Goal: Information Seeking & Learning: Learn about a topic

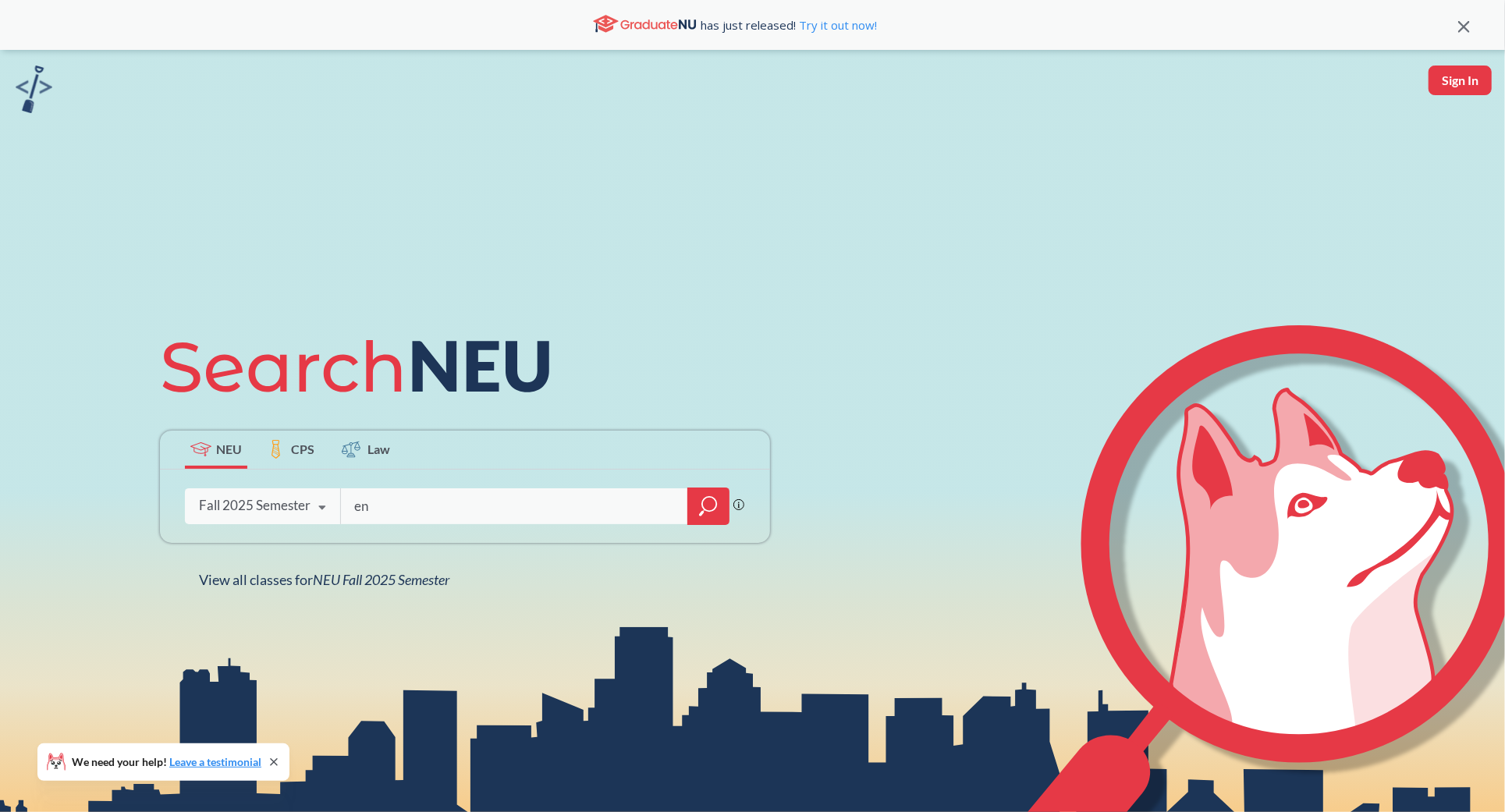
type input "e"
type input "interdisiplnary"
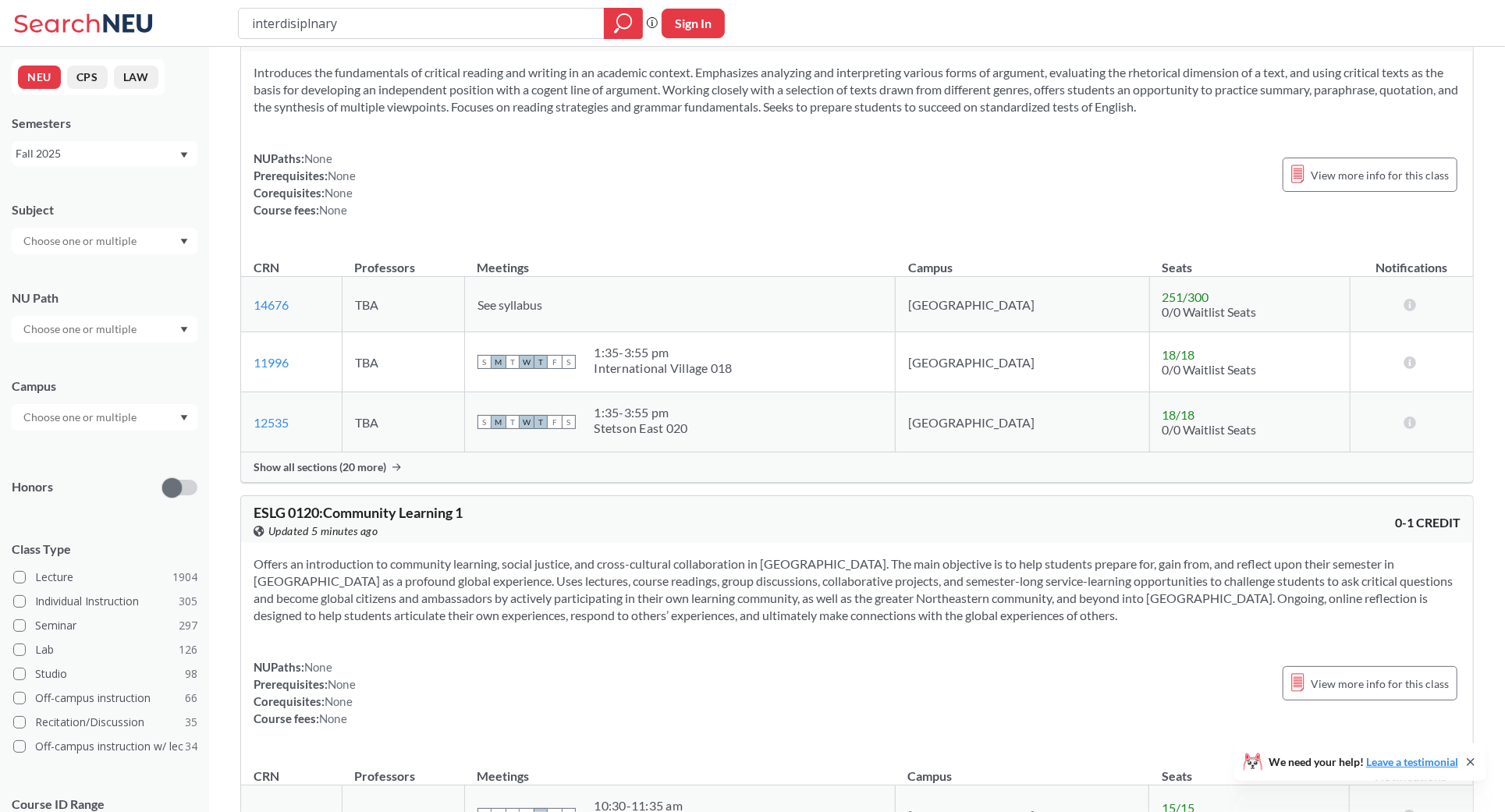
scroll to position [1089, 0]
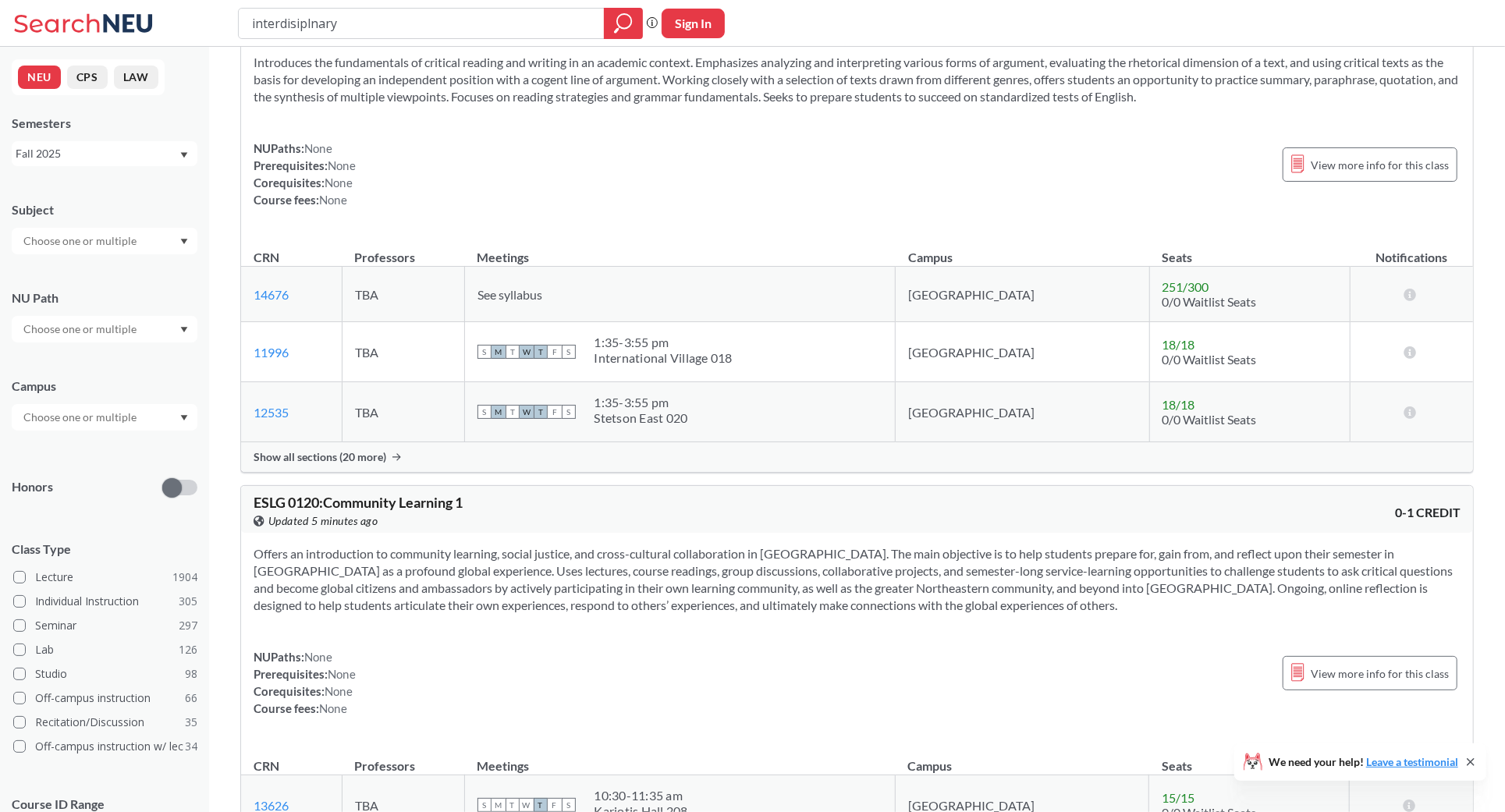
click at [25, 250] on div at bounding box center [104, 241] width 186 height 26
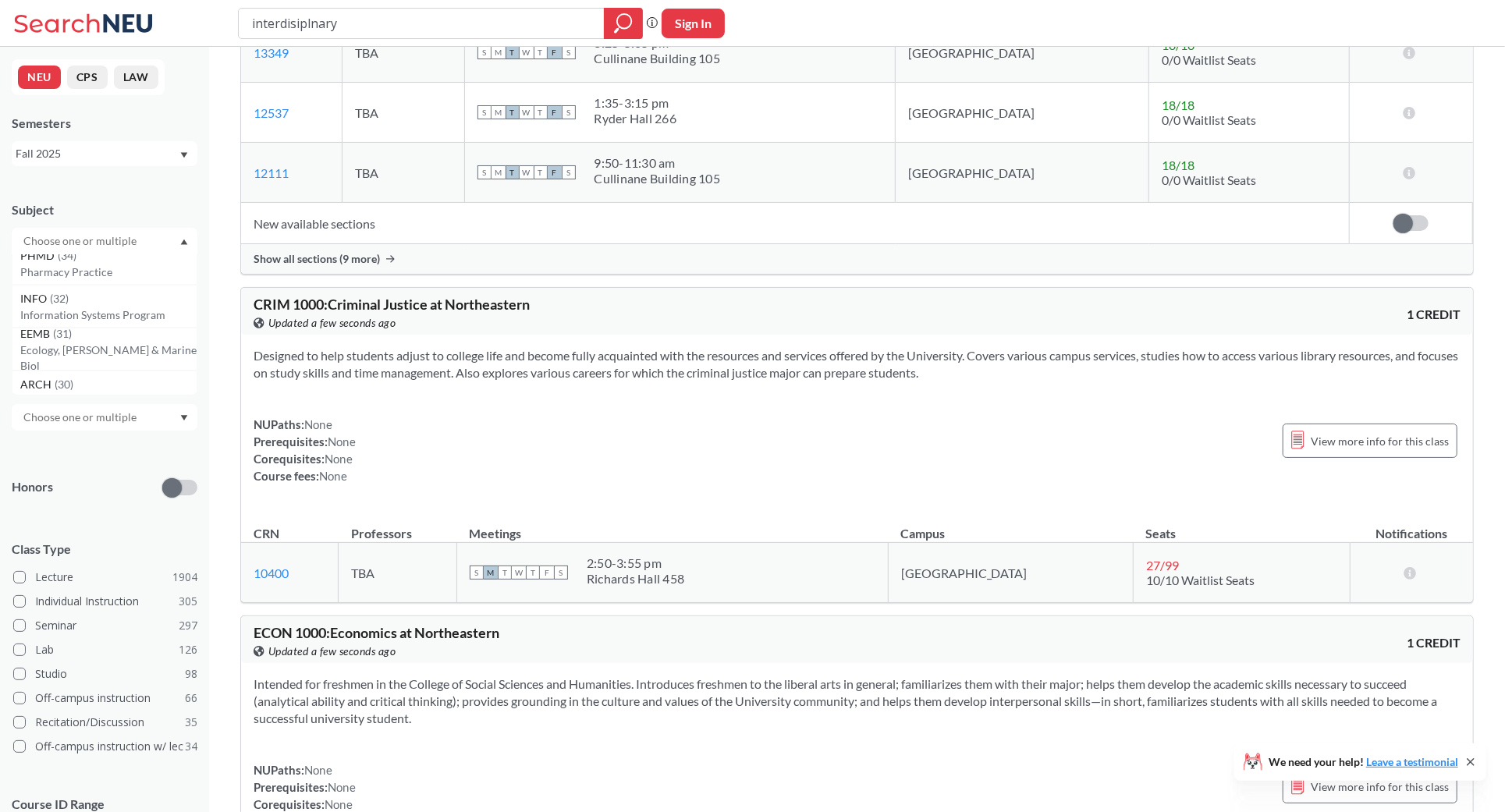
scroll to position [6244, 0]
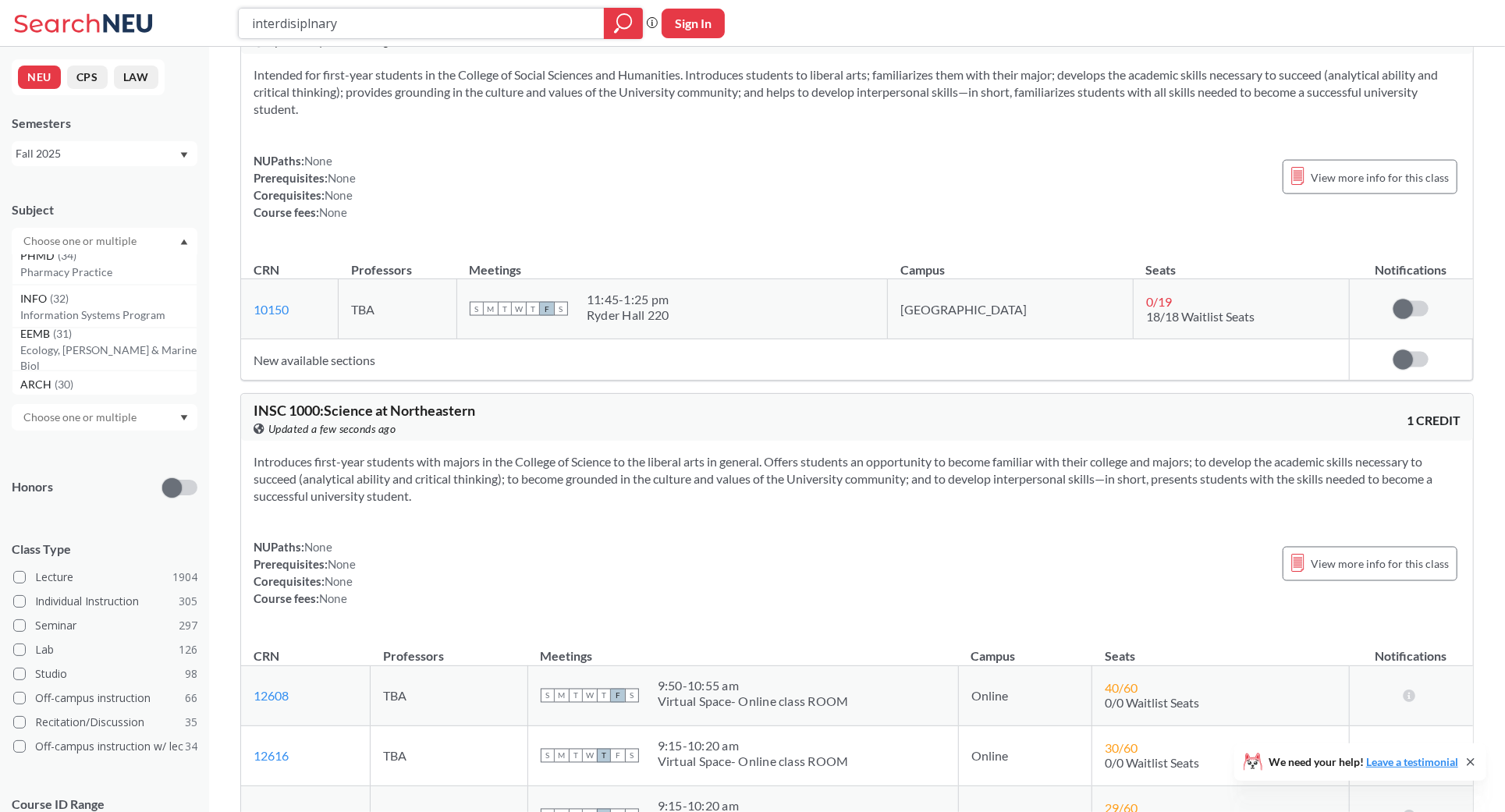
click at [441, 22] on input "interdisiplnary" at bounding box center [422, 23] width 342 height 26
type input "advanced writing"
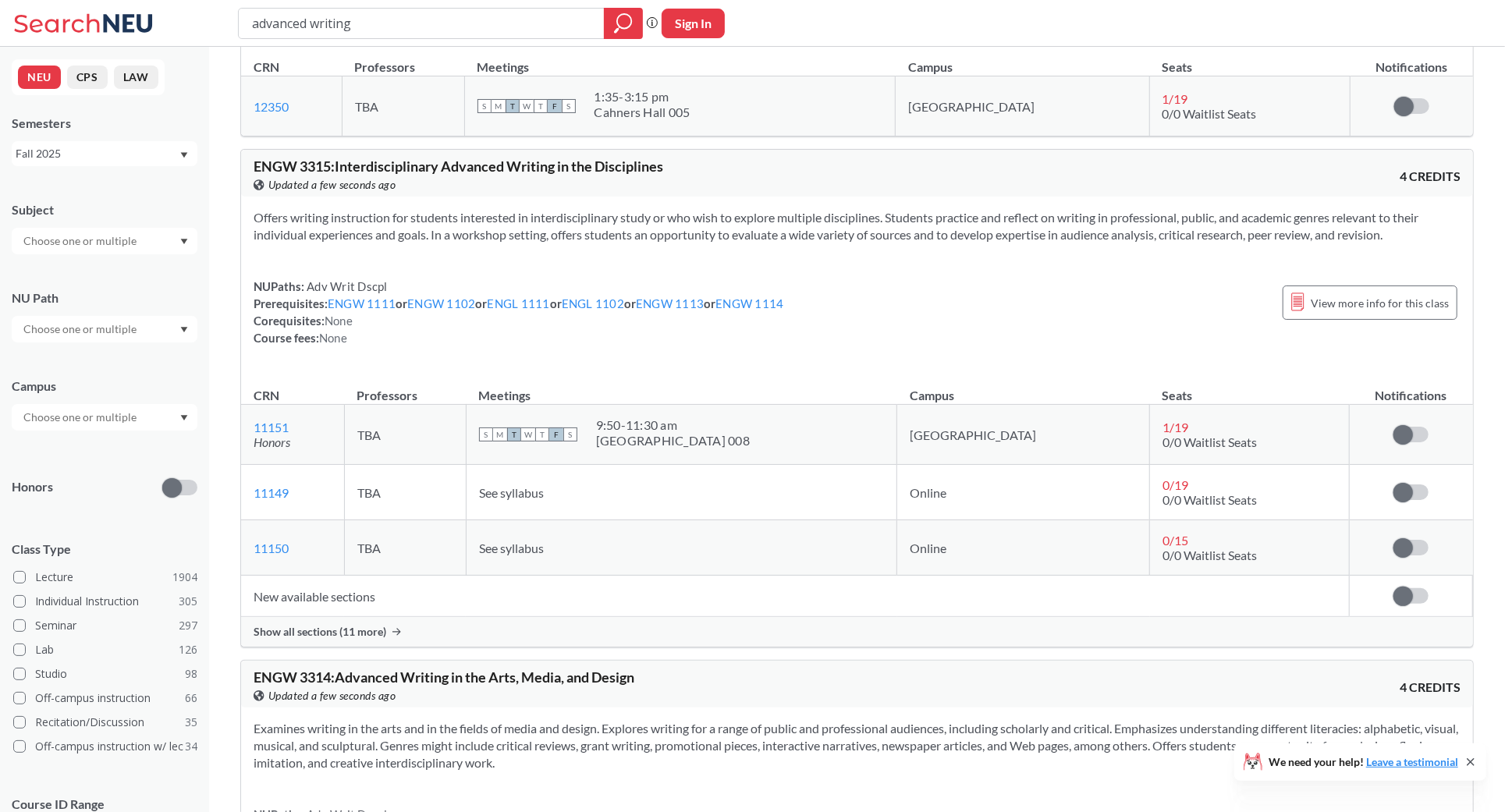
scroll to position [3890, 0]
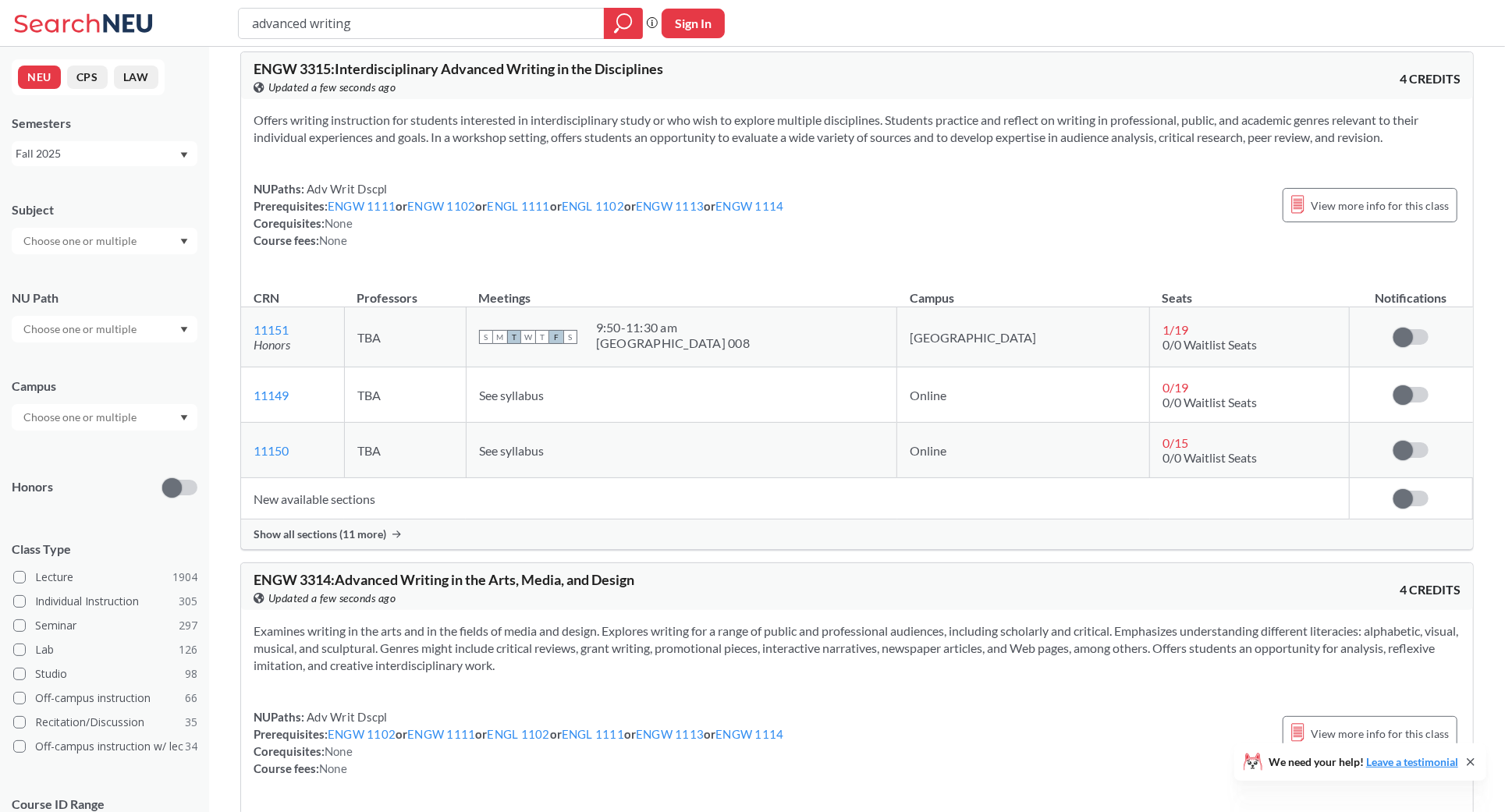
click at [319, 485] on td "New available sections" at bounding box center [795, 498] width 1109 height 41
click at [315, 494] on td "New available sections" at bounding box center [795, 498] width 1109 height 41
click at [328, 485] on td "New available sections" at bounding box center [795, 498] width 1109 height 41
click at [322, 528] on div "Show all sections (11 more)" at bounding box center [856, 534] width 1232 height 29
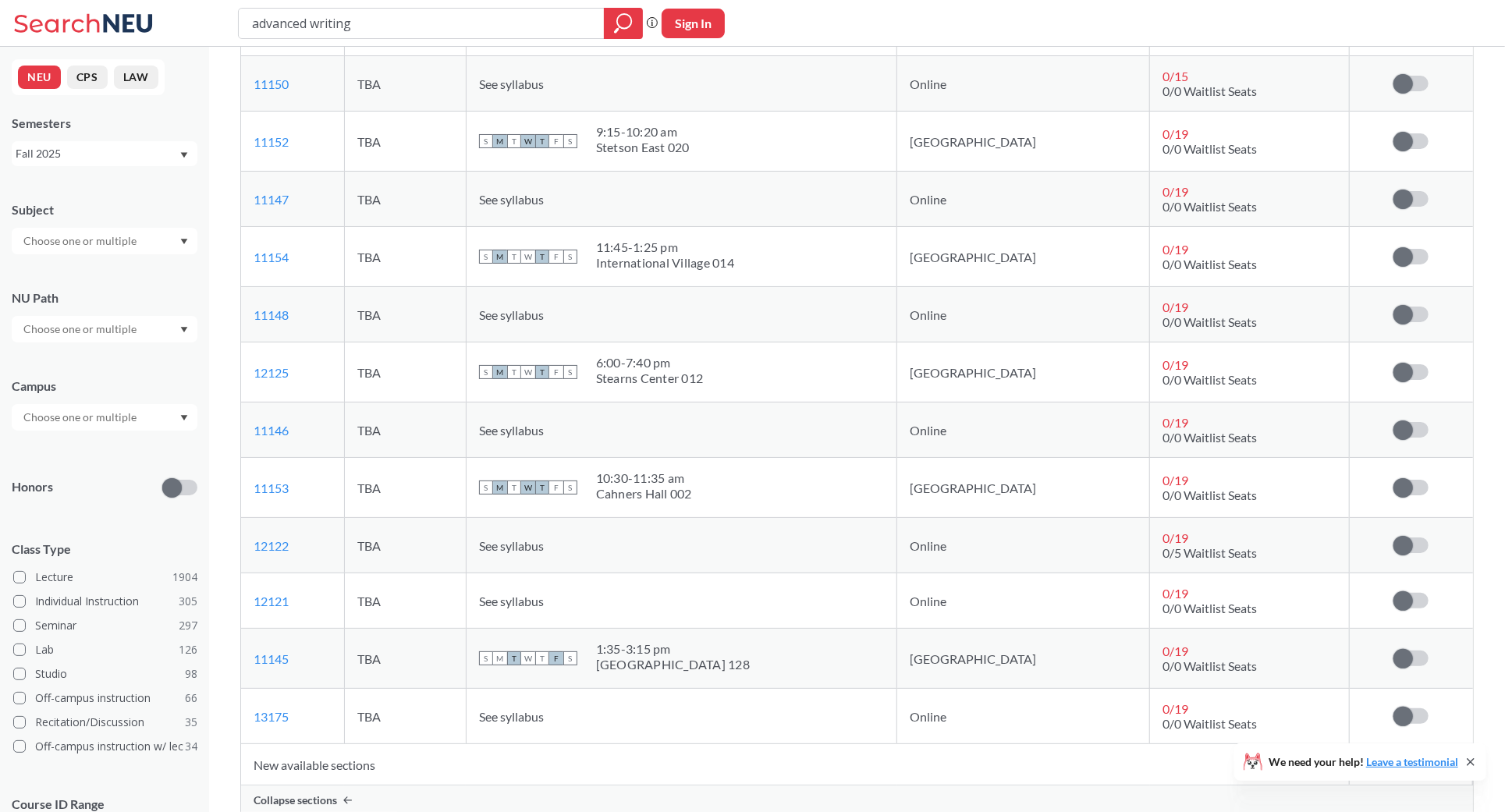
scroll to position [4259, 0]
